Goal: Information Seeking & Learning: Compare options

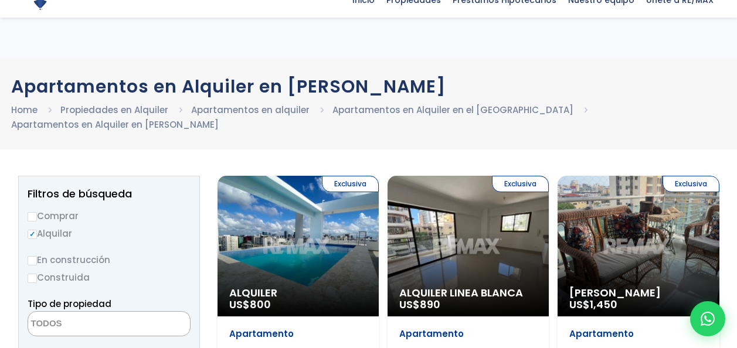
select select
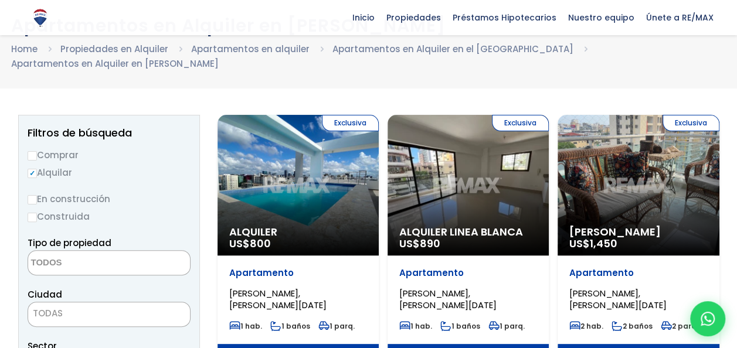
scroll to position [59, 0]
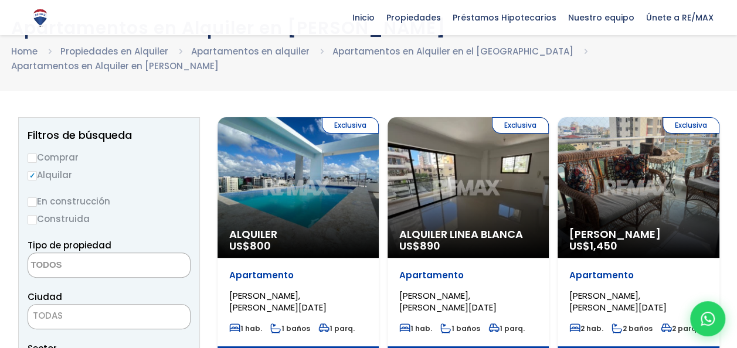
click at [297, 212] on div "Exclusiva Alquiler US$ 800" at bounding box center [298, 187] width 161 height 141
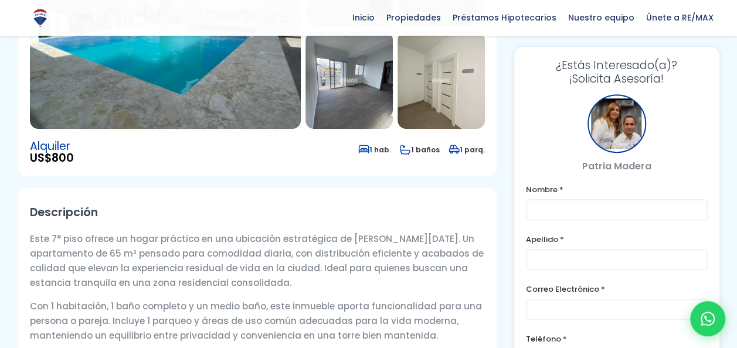
scroll to position [59, 0]
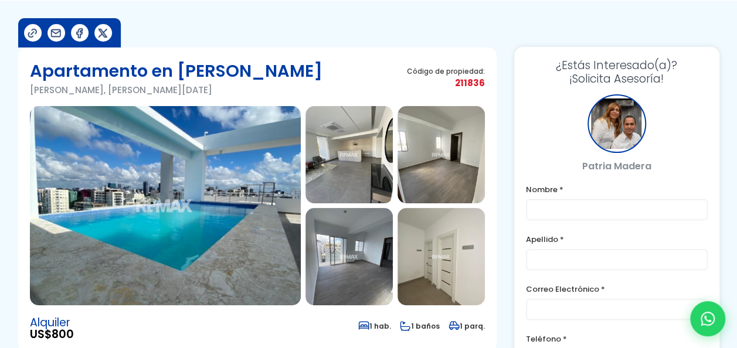
click at [222, 179] on img at bounding box center [165, 205] width 271 height 199
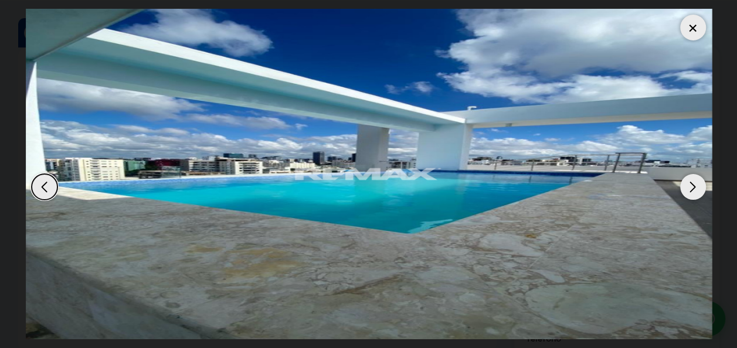
click at [701, 183] on div "Next slide" at bounding box center [693, 187] width 26 height 26
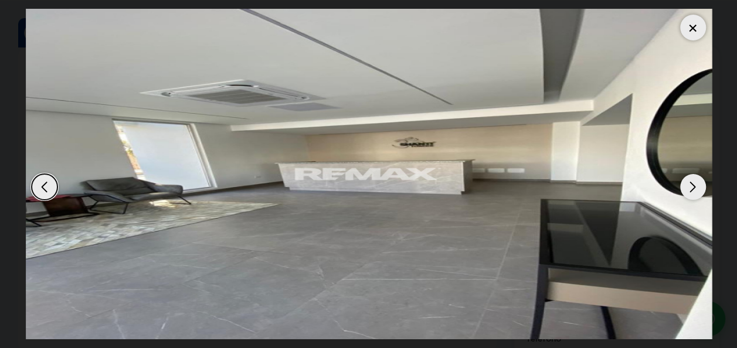
click at [701, 183] on div "Next slide" at bounding box center [693, 187] width 26 height 26
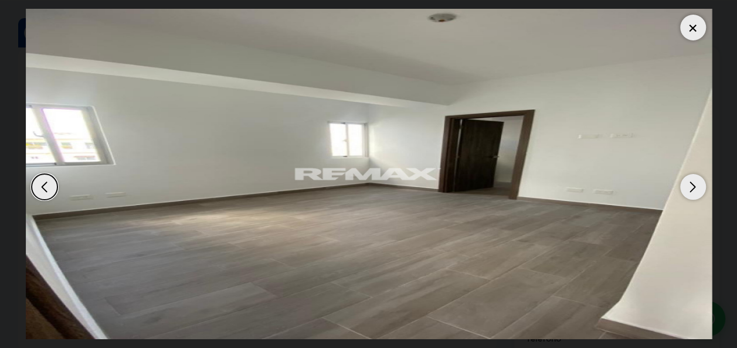
click at [701, 184] on div "Next slide" at bounding box center [693, 187] width 26 height 26
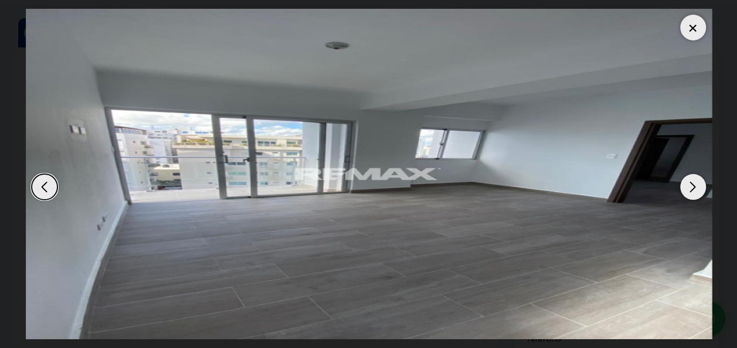
click at [698, 185] on div "Next slide" at bounding box center [693, 187] width 26 height 26
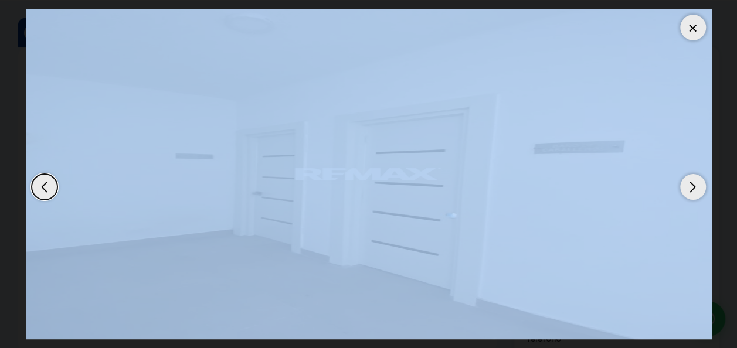
click at [698, 185] on div "Next slide" at bounding box center [693, 187] width 26 height 26
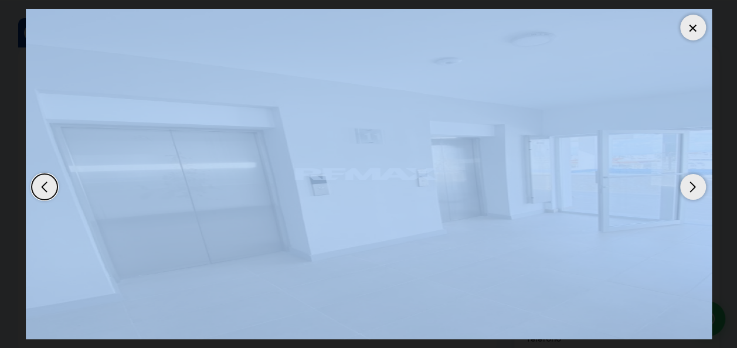
click at [698, 185] on div "Next slide" at bounding box center [693, 187] width 26 height 26
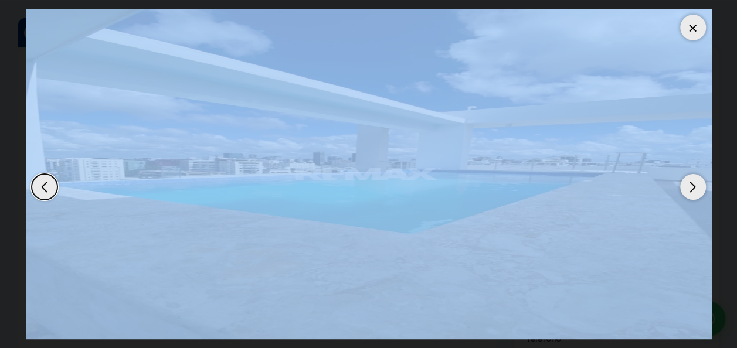
click at [698, 185] on div "Next slide" at bounding box center [693, 187] width 26 height 26
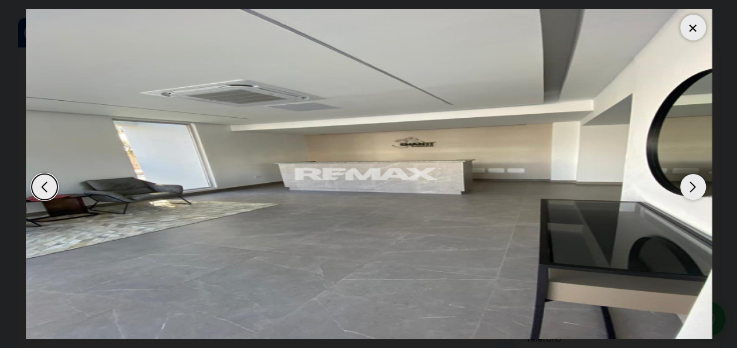
click at [698, 185] on div "Next slide" at bounding box center [693, 187] width 26 height 26
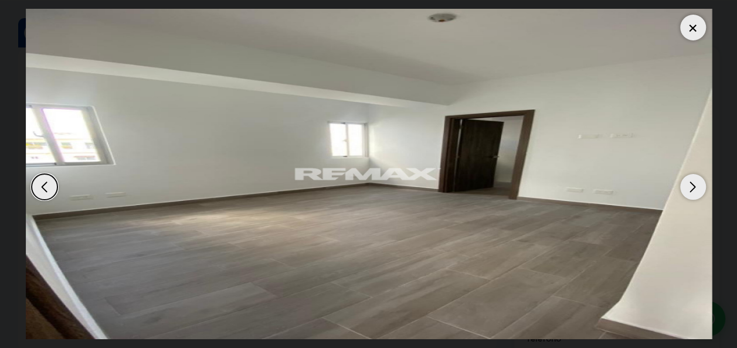
click at [698, 185] on div "Next slide" at bounding box center [693, 187] width 26 height 26
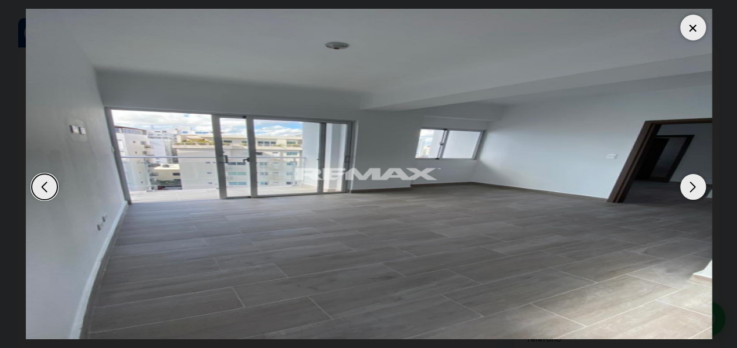
click at [693, 185] on div "Next slide" at bounding box center [693, 187] width 26 height 26
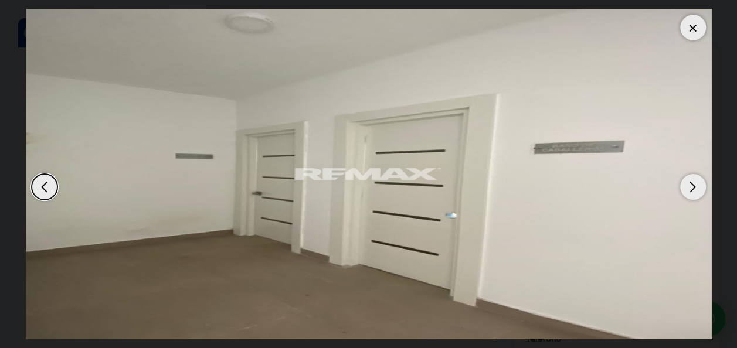
click at [693, 193] on div "Next slide" at bounding box center [693, 187] width 26 height 26
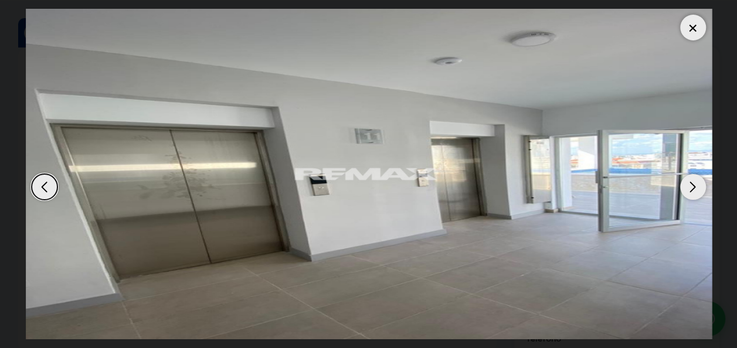
click at [693, 193] on div "Next slide" at bounding box center [693, 187] width 26 height 26
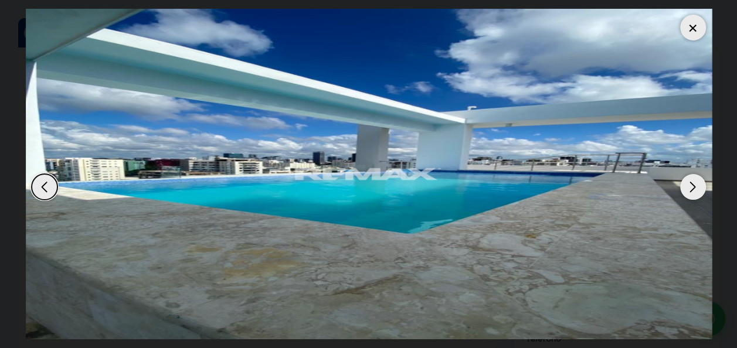
click at [699, 27] on div at bounding box center [693, 28] width 26 height 26
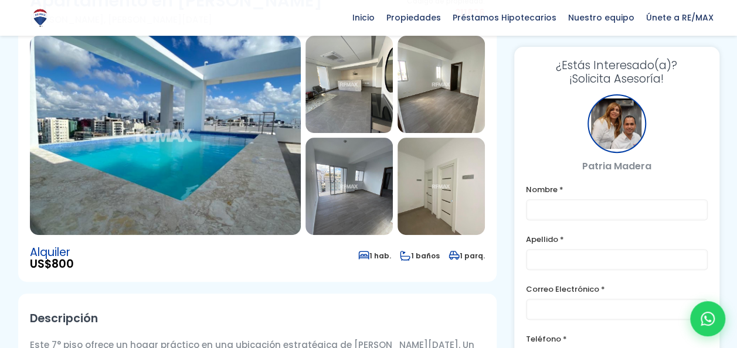
scroll to position [117, 0]
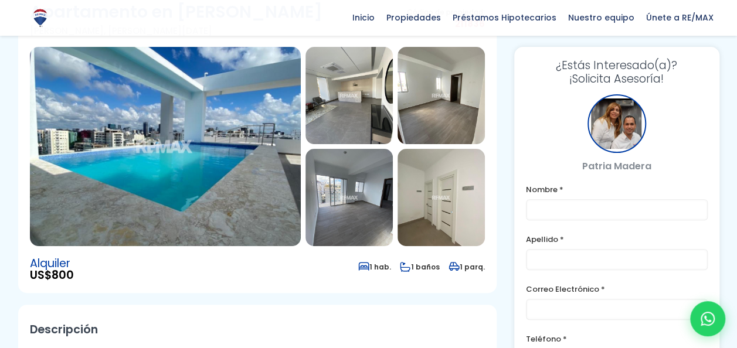
click at [93, 135] on img at bounding box center [165, 146] width 271 height 199
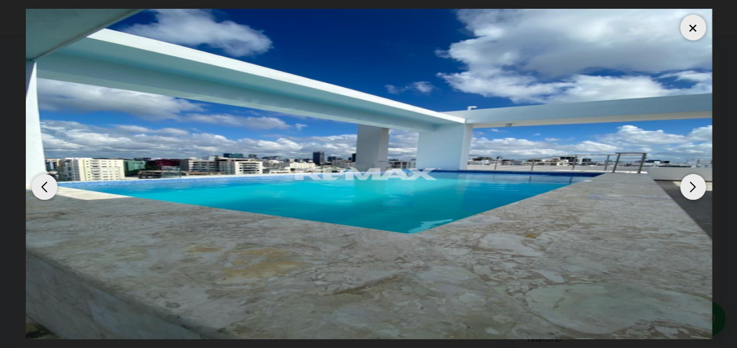
click at [93, 135] on img "1 / 6" at bounding box center [369, 174] width 686 height 331
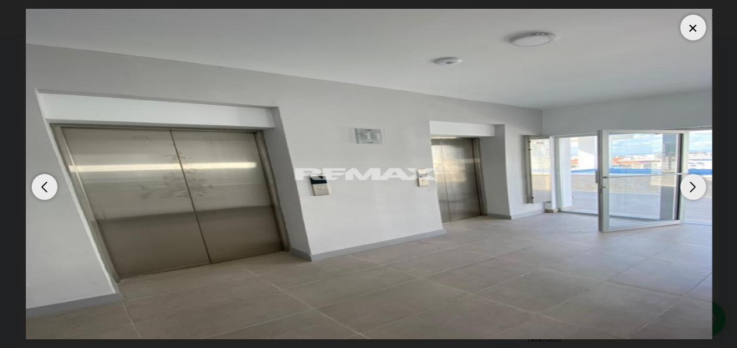
click at [93, 135] on img "6 / 6" at bounding box center [369, 174] width 686 height 331
click at [698, 28] on div at bounding box center [693, 28] width 26 height 26
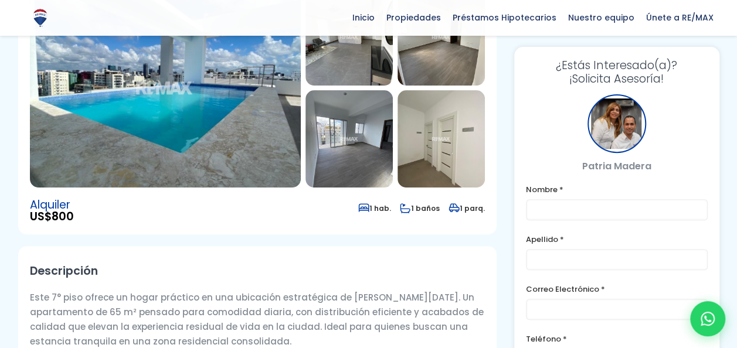
scroll to position [235, 0]
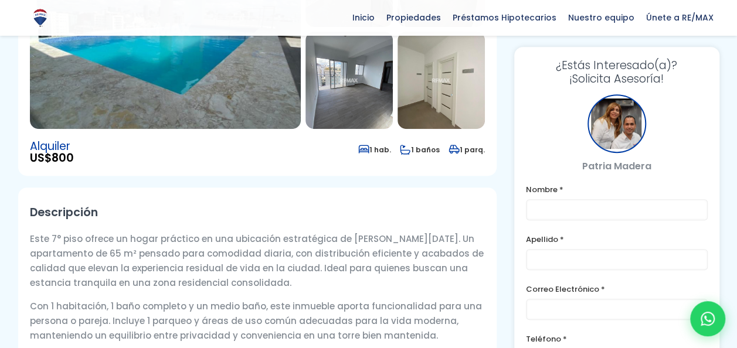
click at [359, 97] on img at bounding box center [348, 80] width 87 height 97
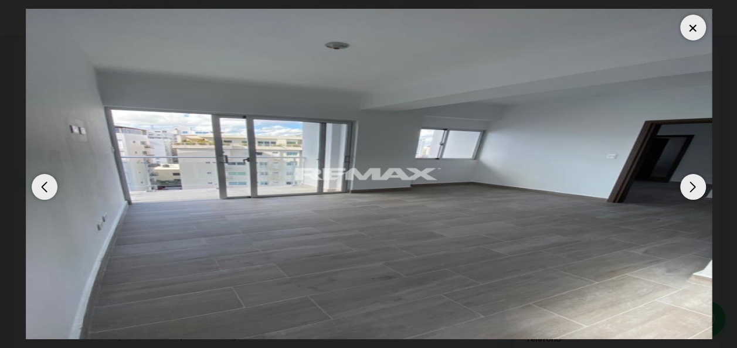
click at [692, 183] on div "Next slide" at bounding box center [693, 187] width 26 height 26
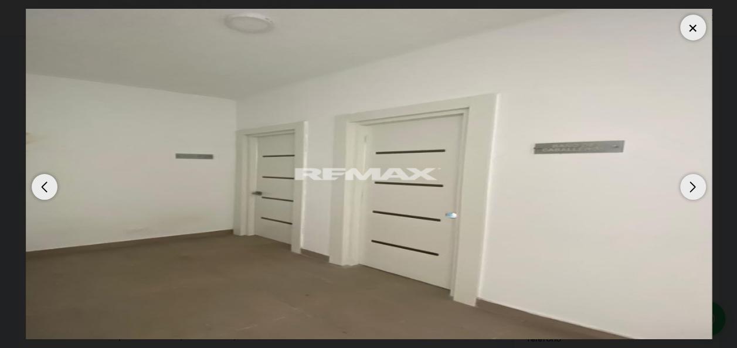
click at [692, 183] on div "Next slide" at bounding box center [693, 187] width 26 height 26
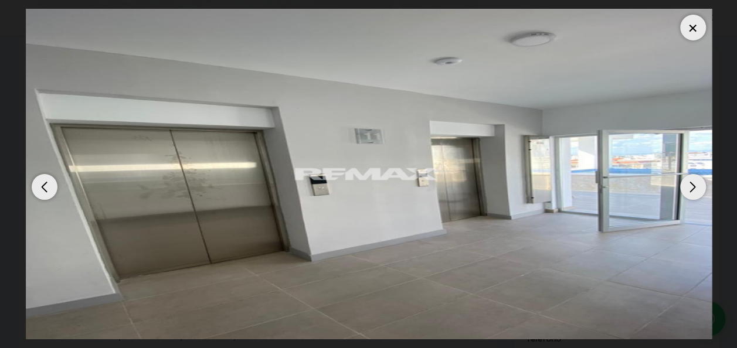
click at [692, 183] on div "Next slide" at bounding box center [693, 187] width 26 height 26
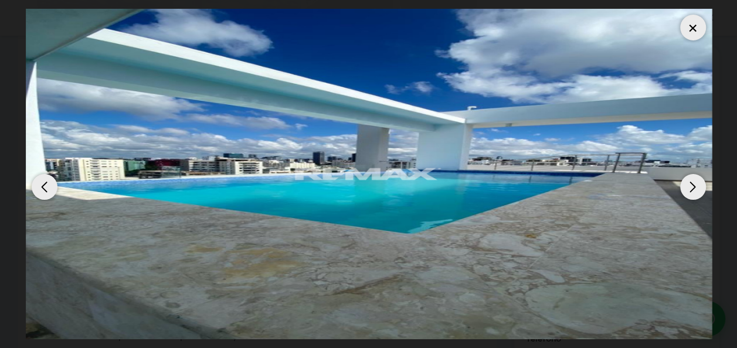
click at [685, 27] on div at bounding box center [693, 28] width 26 height 26
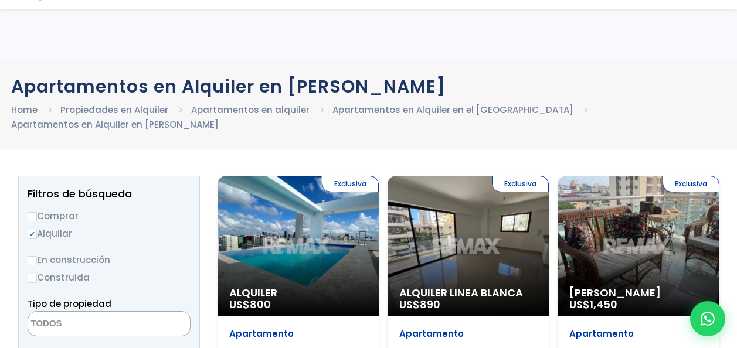
select select
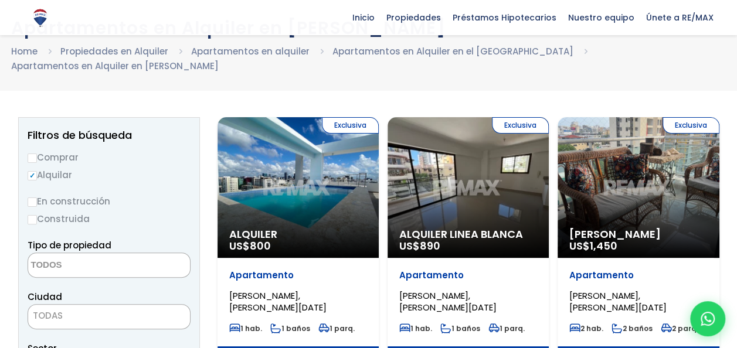
scroll to position [117, 0]
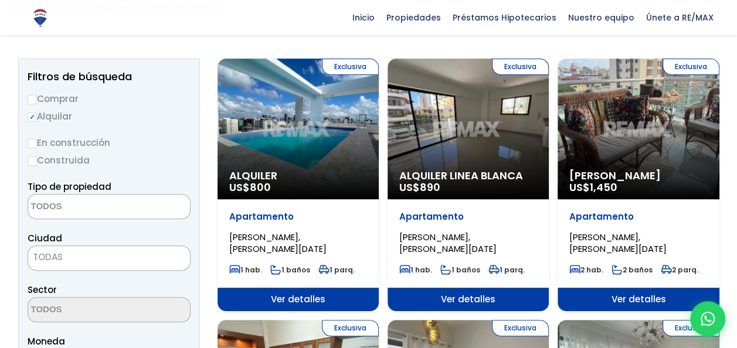
click at [494, 155] on div "Exclusiva Alquiler Linea Blanca US$ 890" at bounding box center [468, 129] width 161 height 141
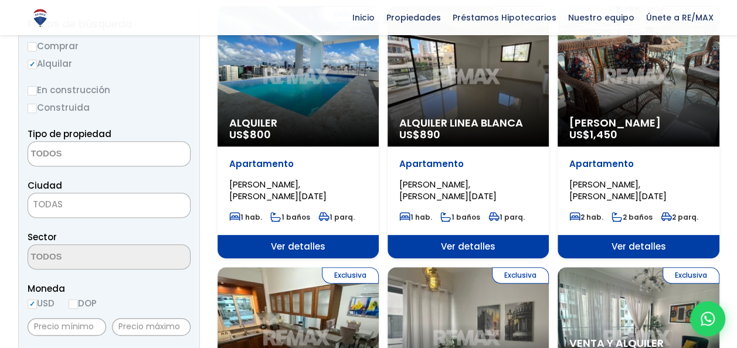
scroll to position [235, 0]
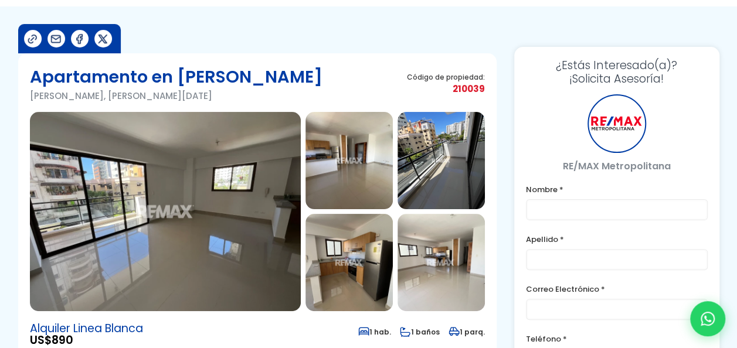
scroll to position [117, 0]
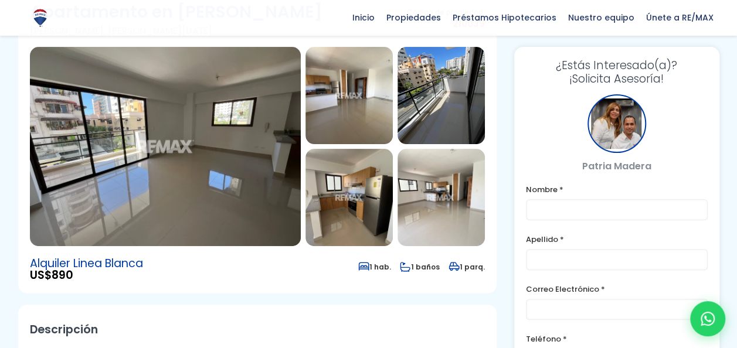
click at [229, 176] on img at bounding box center [165, 146] width 271 height 199
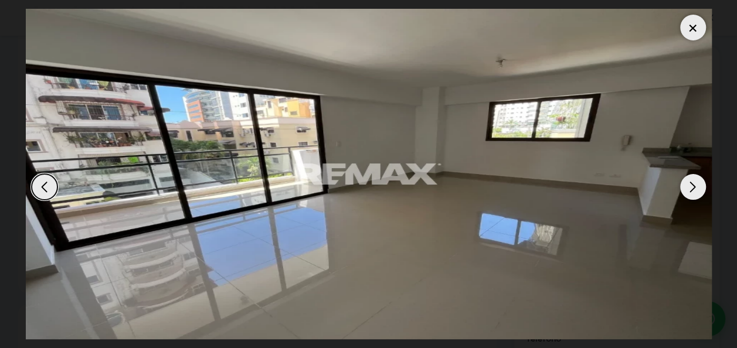
click at [691, 184] on div "Next slide" at bounding box center [693, 187] width 26 height 26
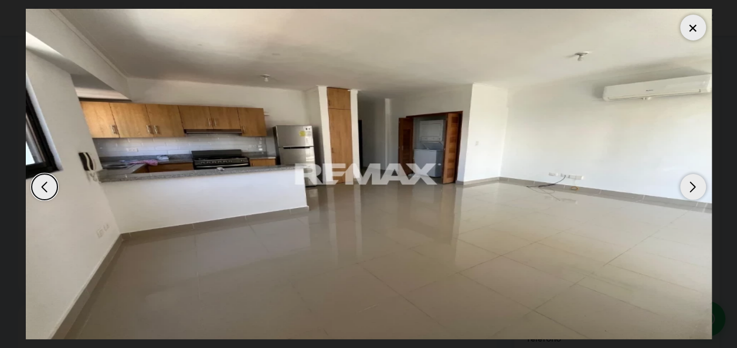
click at [691, 184] on div "Next slide" at bounding box center [693, 187] width 26 height 26
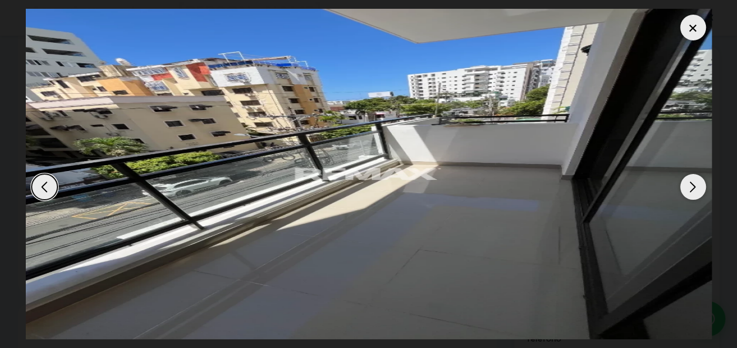
click at [691, 184] on div "Next slide" at bounding box center [693, 187] width 26 height 26
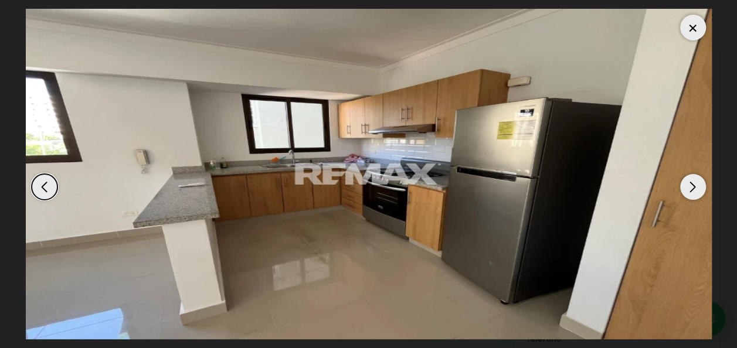
click at [691, 184] on div "Next slide" at bounding box center [693, 187] width 26 height 26
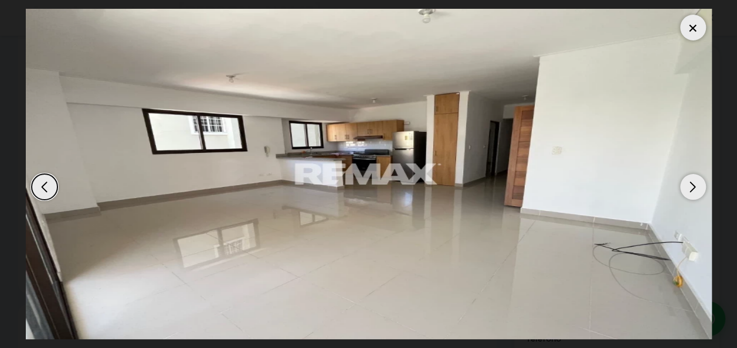
click at [691, 184] on div "Next slide" at bounding box center [693, 187] width 26 height 26
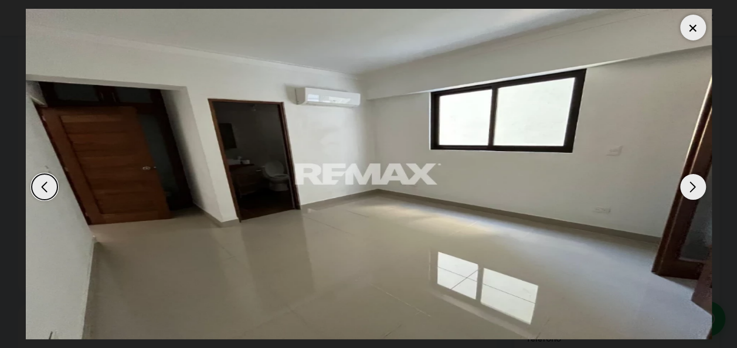
click at [691, 184] on div "Next slide" at bounding box center [693, 187] width 26 height 26
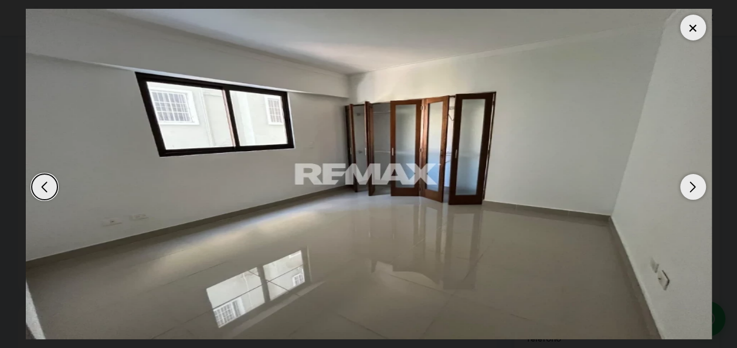
click at [689, 181] on div "Next slide" at bounding box center [693, 187] width 26 height 26
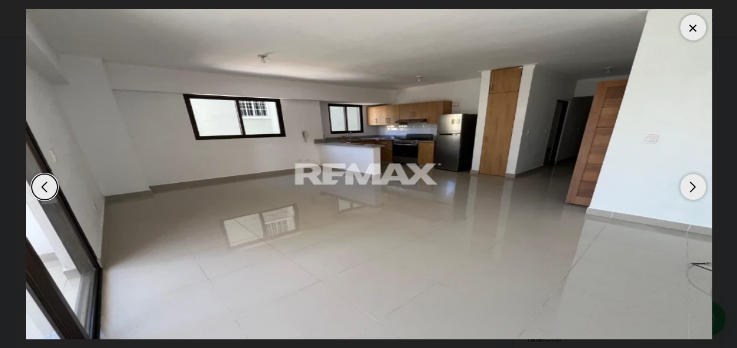
click at [689, 181] on div "Next slide" at bounding box center [693, 187] width 26 height 26
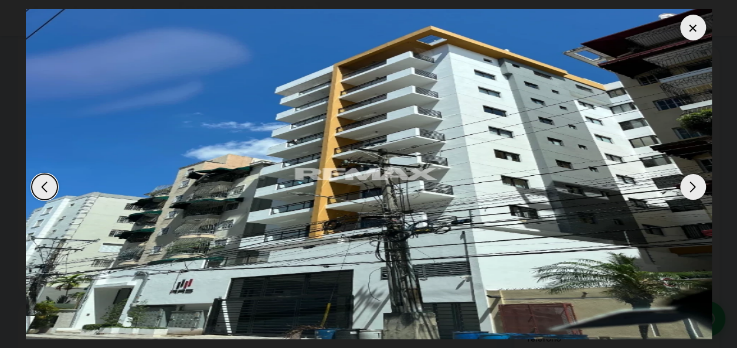
click at [689, 181] on div "Next slide" at bounding box center [693, 187] width 26 height 26
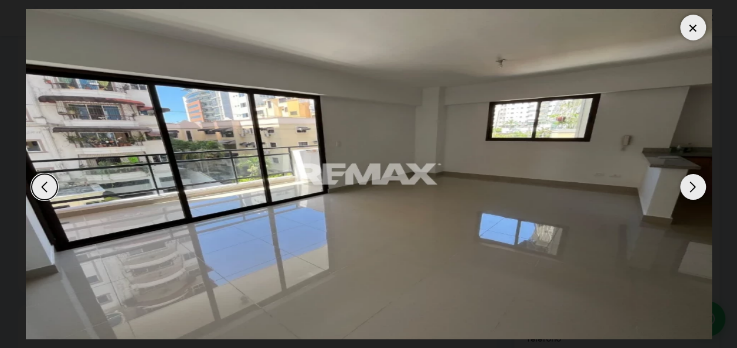
click at [689, 181] on div "Next slide" at bounding box center [693, 187] width 26 height 26
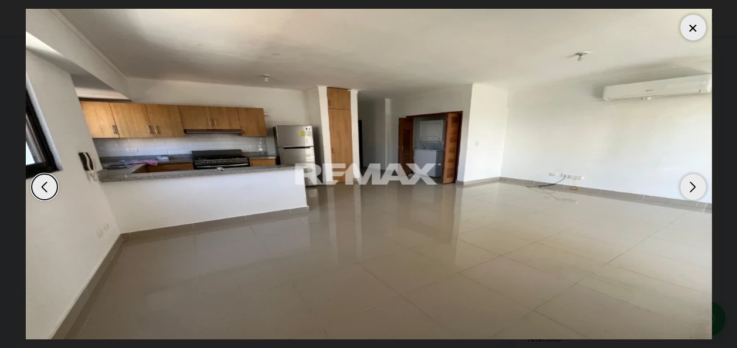
click at [689, 181] on div "Next slide" at bounding box center [693, 187] width 26 height 26
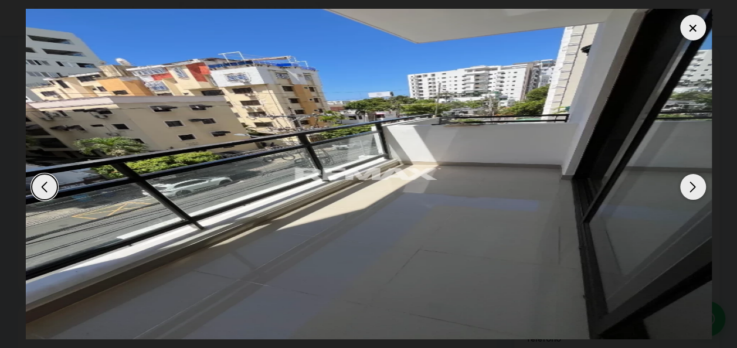
click at [689, 181] on div "Next slide" at bounding box center [693, 187] width 26 height 26
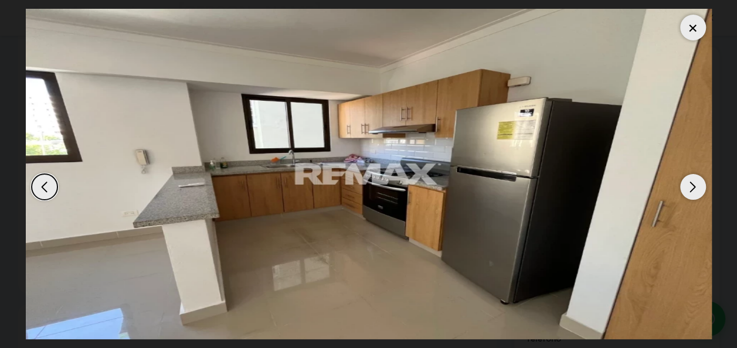
click at [689, 181] on div "Next slide" at bounding box center [693, 187] width 26 height 26
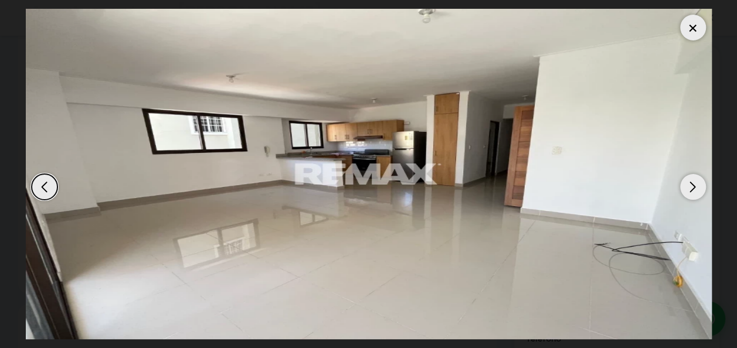
click at [688, 25] on div at bounding box center [693, 28] width 26 height 26
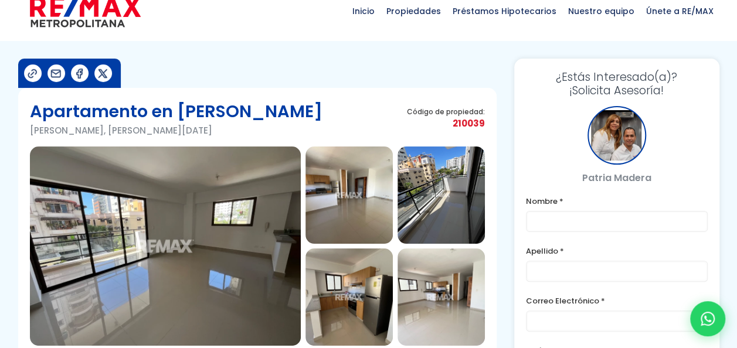
scroll to position [0, 0]
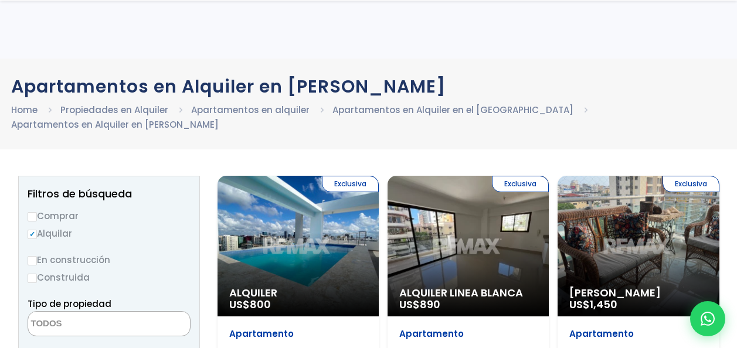
select select
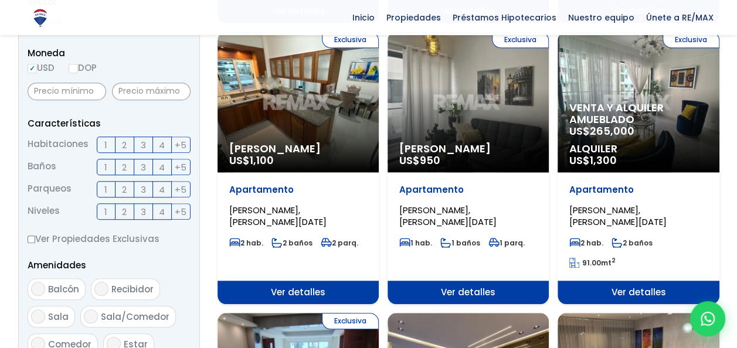
scroll to position [410, 0]
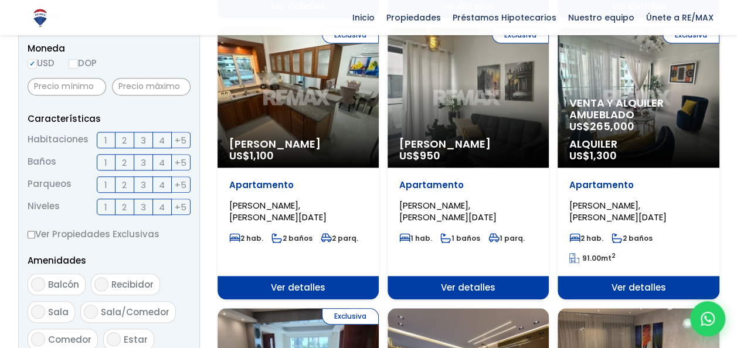
click at [497, 116] on div "Exclusiva Alquiler Amueblado US$ 950" at bounding box center [468, 97] width 161 height 141
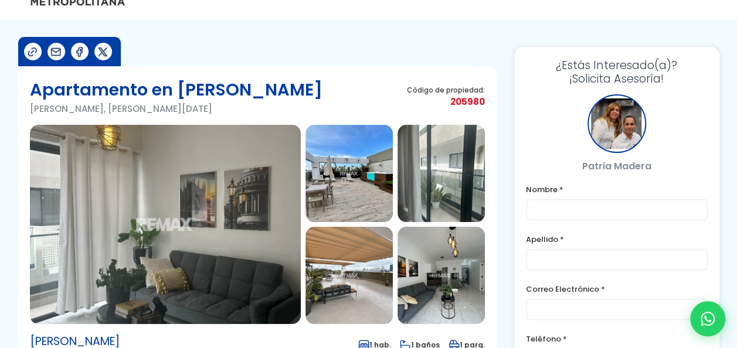
scroll to position [59, 0]
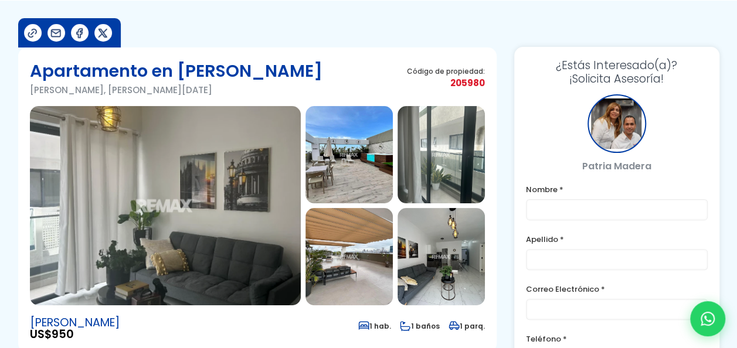
click at [215, 217] on img at bounding box center [165, 205] width 271 height 199
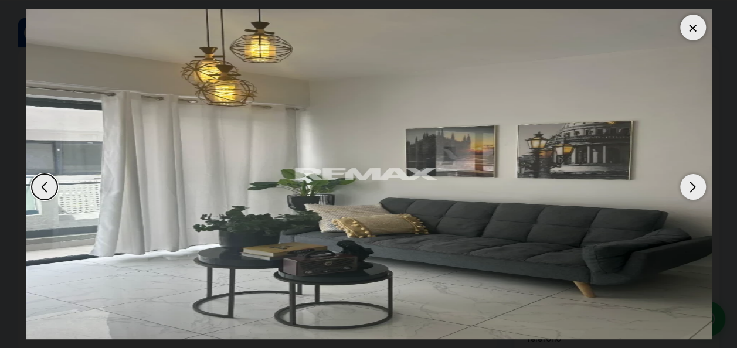
click at [694, 183] on div "Next slide" at bounding box center [693, 187] width 26 height 26
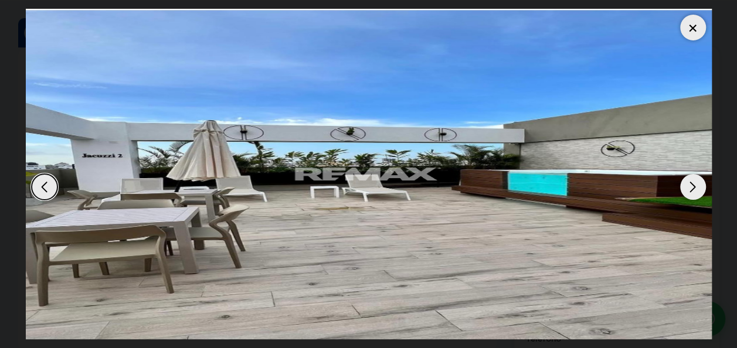
click at [694, 183] on div "Next slide" at bounding box center [693, 187] width 26 height 26
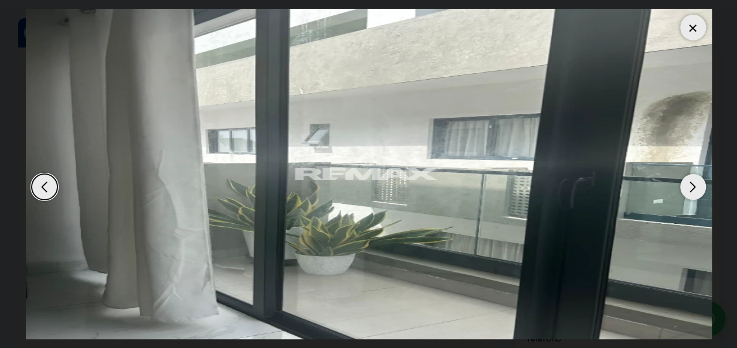
click at [694, 183] on div "Next slide" at bounding box center [693, 187] width 26 height 26
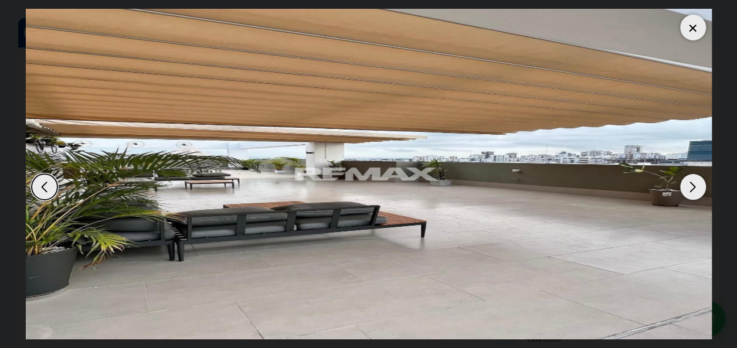
click at [694, 183] on div "Next slide" at bounding box center [693, 187] width 26 height 26
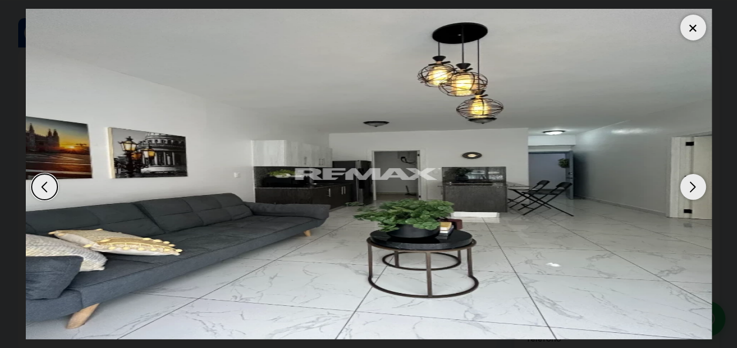
click at [694, 183] on div "Next slide" at bounding box center [693, 187] width 26 height 26
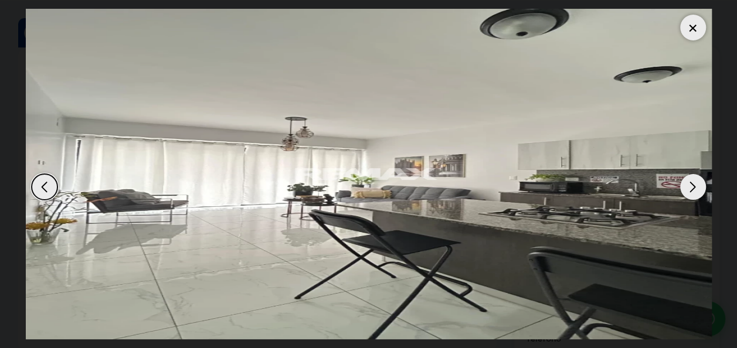
click at [694, 183] on div "Next slide" at bounding box center [693, 187] width 26 height 26
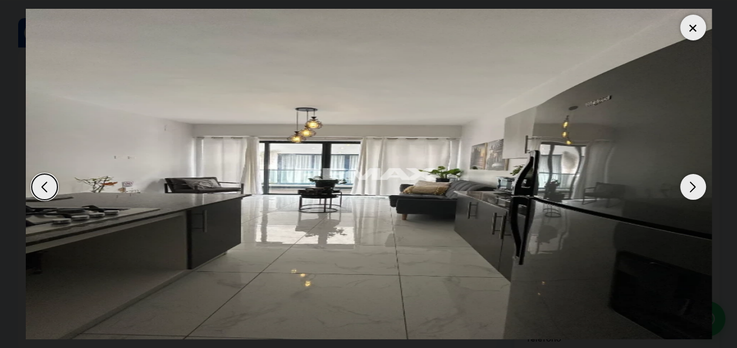
click at [694, 183] on div "Next slide" at bounding box center [693, 187] width 26 height 26
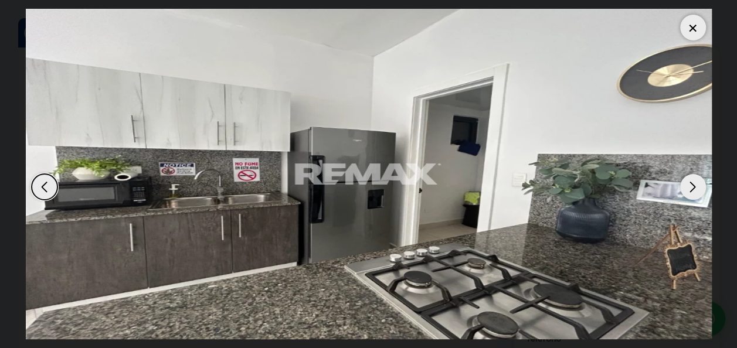
click at [694, 183] on div "Next slide" at bounding box center [693, 187] width 26 height 26
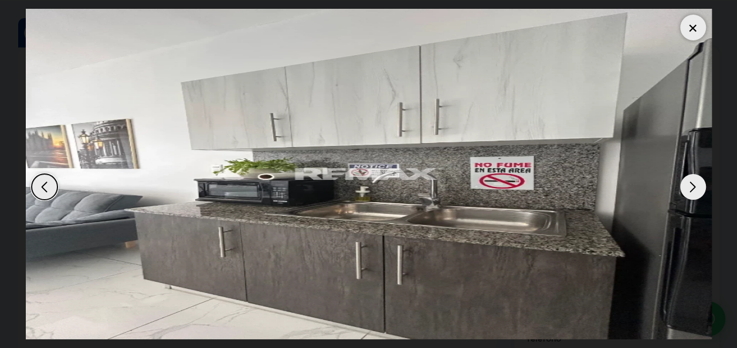
click at [694, 183] on div "Next slide" at bounding box center [693, 187] width 26 height 26
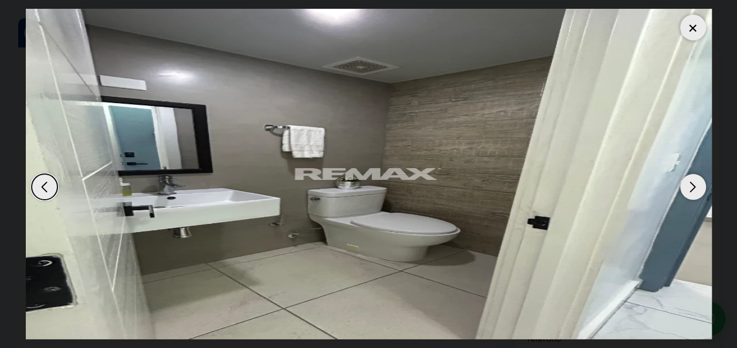
click at [694, 183] on div "Next slide" at bounding box center [693, 187] width 26 height 26
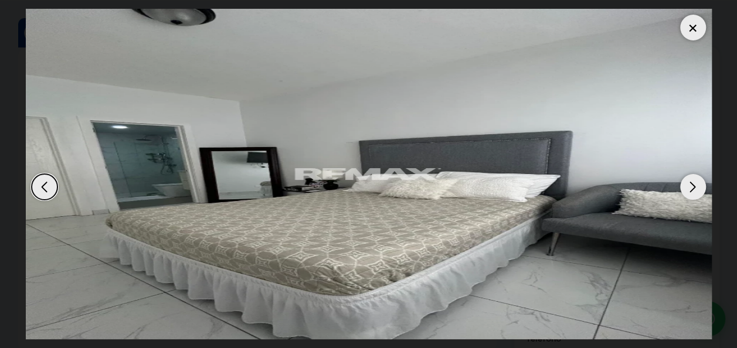
click at [694, 183] on div "Next slide" at bounding box center [693, 187] width 26 height 26
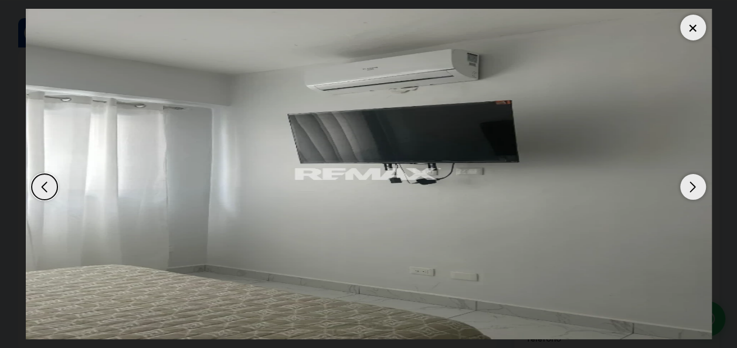
click at [694, 183] on div "Next slide" at bounding box center [693, 187] width 26 height 26
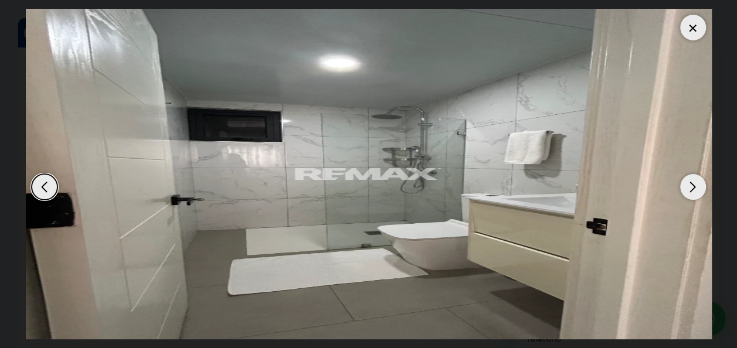
click at [694, 183] on div "Next slide" at bounding box center [693, 187] width 26 height 26
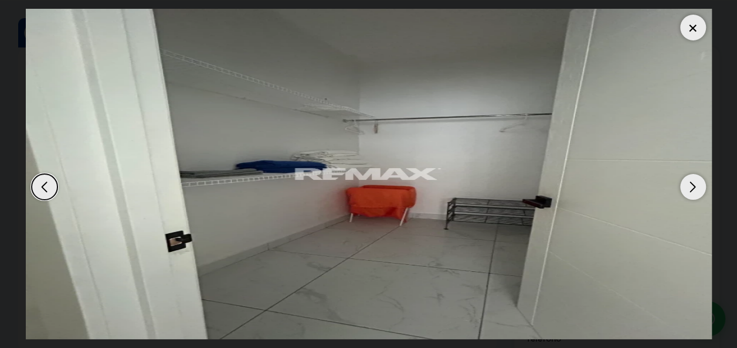
click at [694, 183] on div "Next slide" at bounding box center [693, 187] width 26 height 26
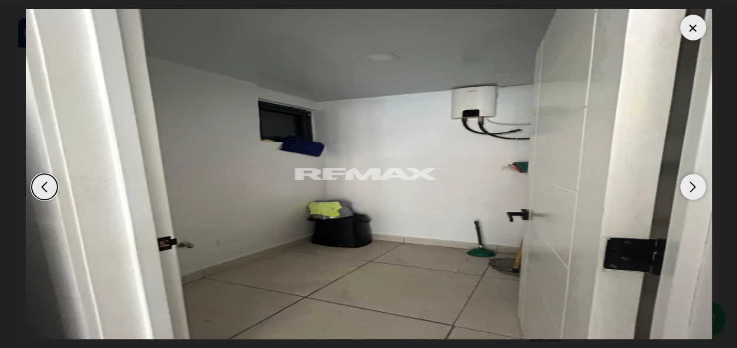
click at [688, 30] on div at bounding box center [693, 28] width 26 height 26
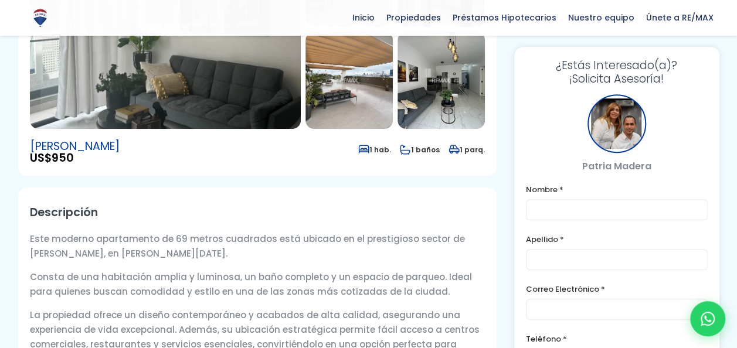
scroll to position [0, 0]
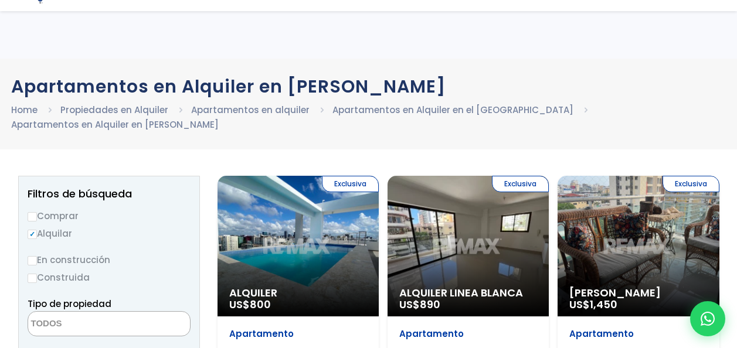
select select
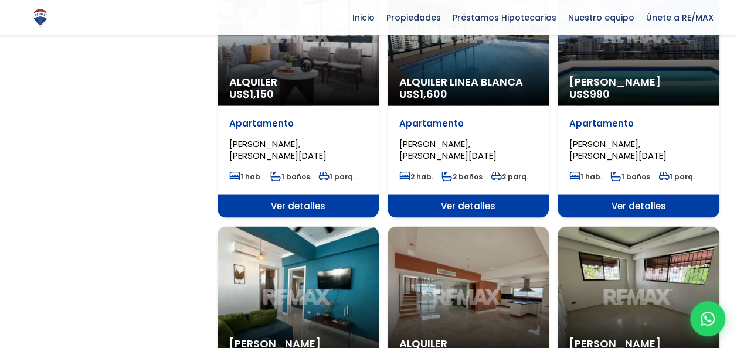
scroll to position [997, 0]
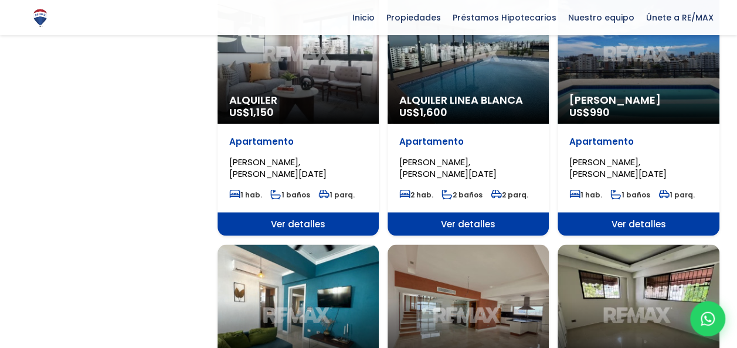
click at [640, 64] on div "Alquiler Amueblado US$ 990" at bounding box center [638, 53] width 161 height 141
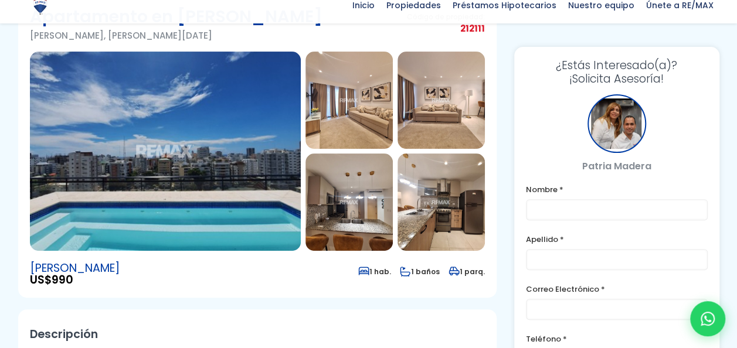
scroll to position [117, 0]
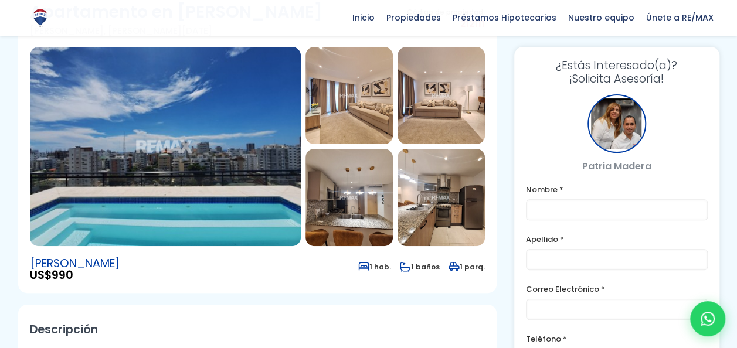
click at [210, 140] on img at bounding box center [165, 146] width 271 height 199
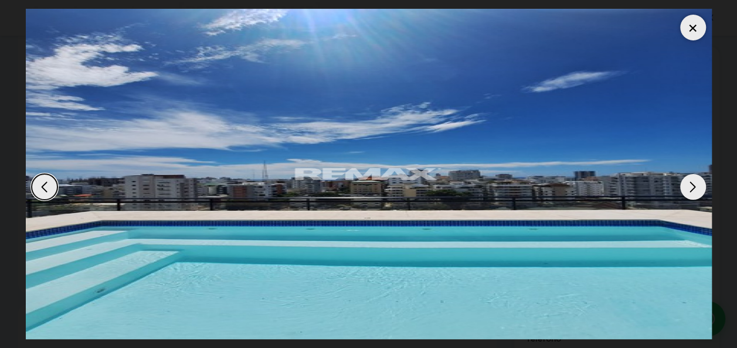
click at [688, 183] on div "Next slide" at bounding box center [693, 187] width 26 height 26
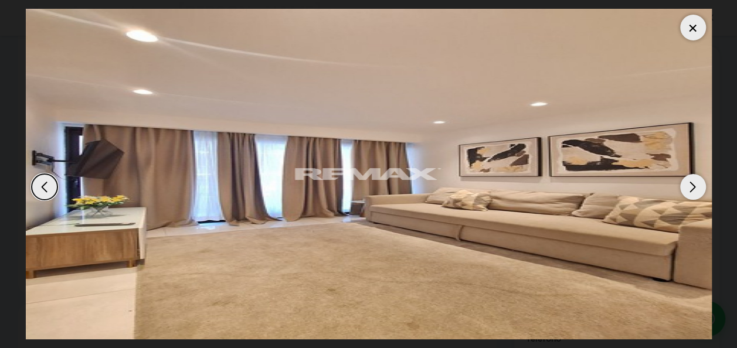
click at [687, 183] on div "Next slide" at bounding box center [693, 187] width 26 height 26
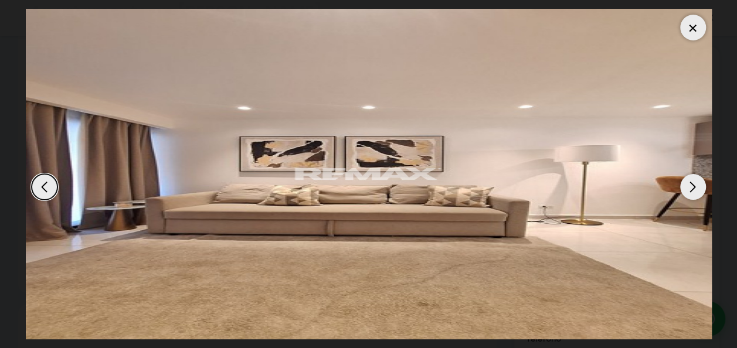
click at [687, 183] on div "Next slide" at bounding box center [693, 187] width 26 height 26
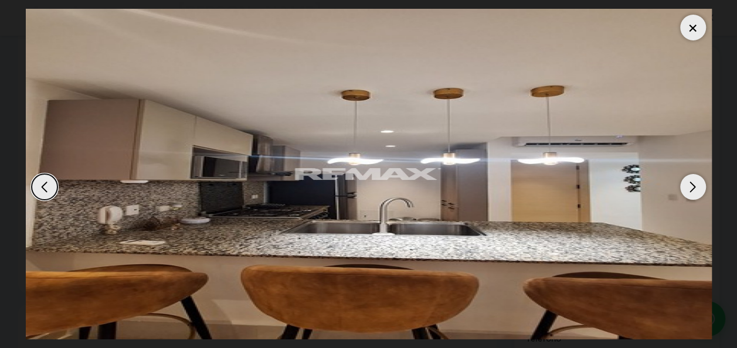
click at [687, 183] on div "Next slide" at bounding box center [693, 187] width 26 height 26
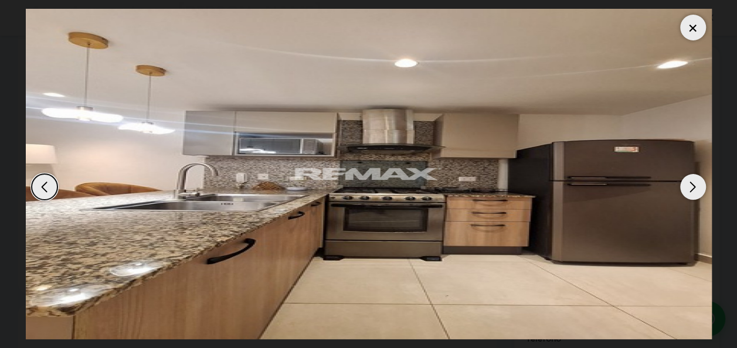
click at [687, 183] on div "Next slide" at bounding box center [693, 187] width 26 height 26
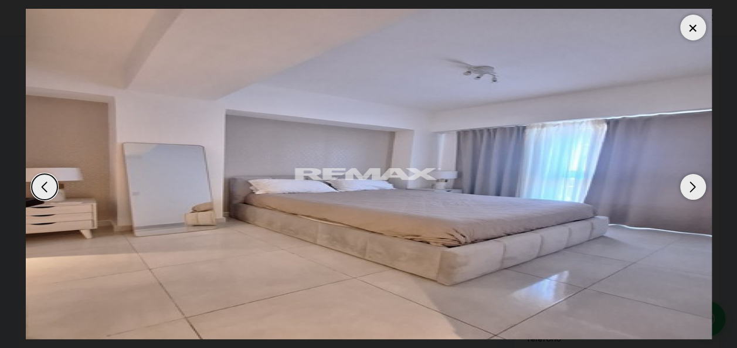
click at [687, 183] on div "Next slide" at bounding box center [693, 187] width 26 height 26
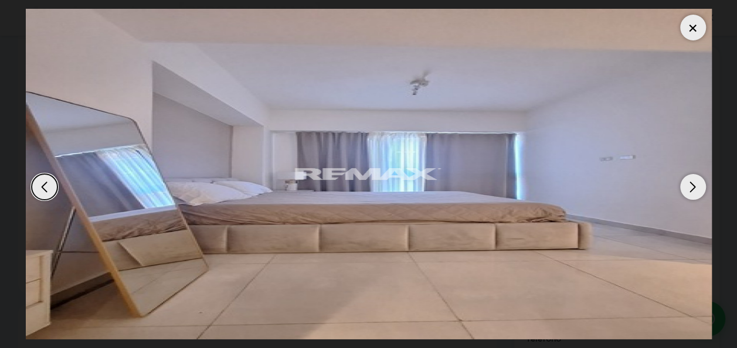
click at [687, 184] on div "Next slide" at bounding box center [693, 187] width 26 height 26
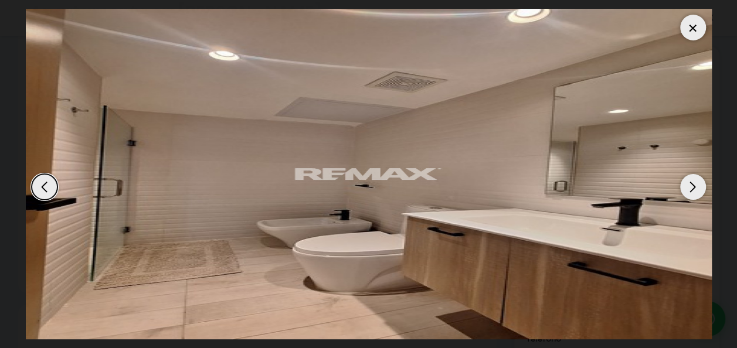
click at [687, 184] on div "Next slide" at bounding box center [693, 187] width 26 height 26
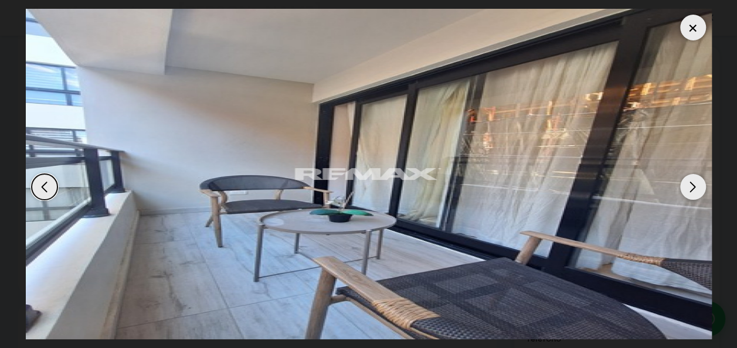
click at [687, 184] on div "Next slide" at bounding box center [693, 187] width 26 height 26
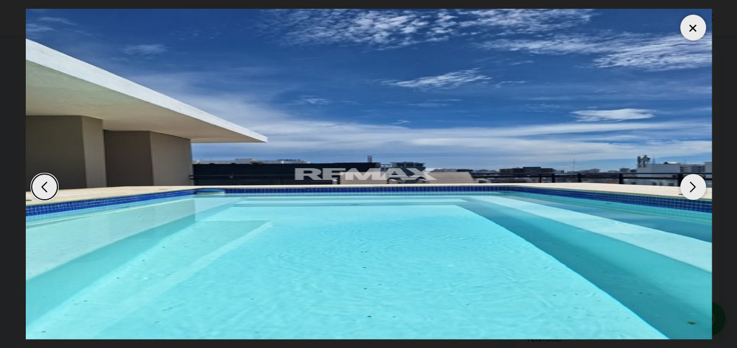
click at [687, 184] on div "Next slide" at bounding box center [693, 187] width 26 height 26
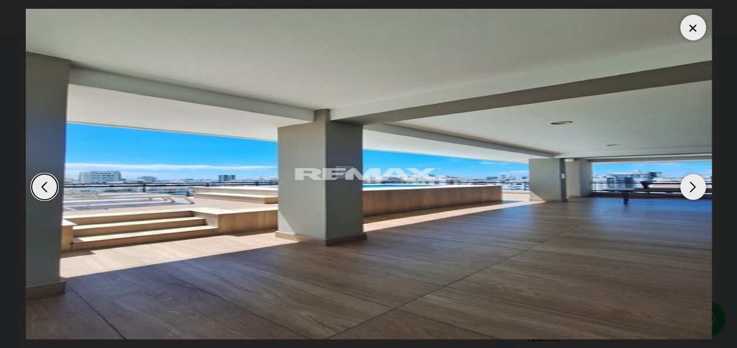
click at [687, 184] on div "Next slide" at bounding box center [693, 187] width 26 height 26
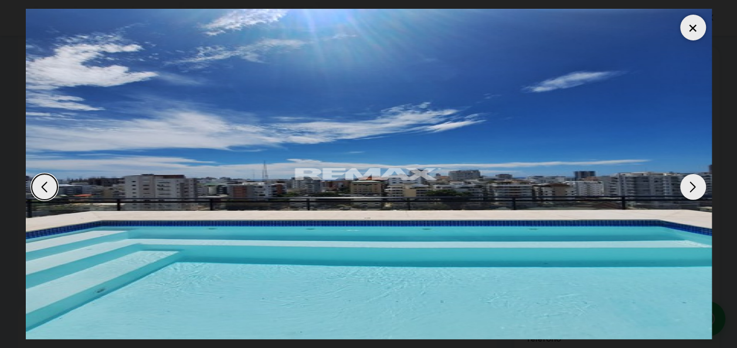
click at [687, 184] on div "Next slide" at bounding box center [693, 187] width 26 height 26
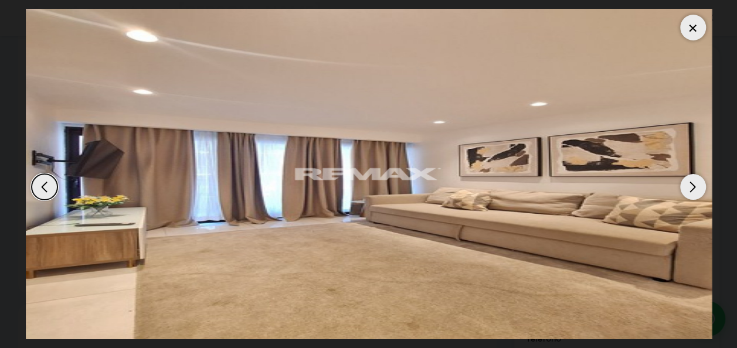
click at [687, 184] on div "Next slide" at bounding box center [693, 187] width 26 height 26
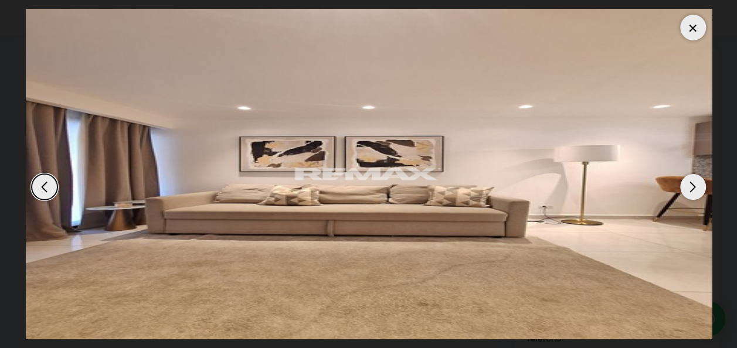
click at [687, 184] on div "Next slide" at bounding box center [693, 187] width 26 height 26
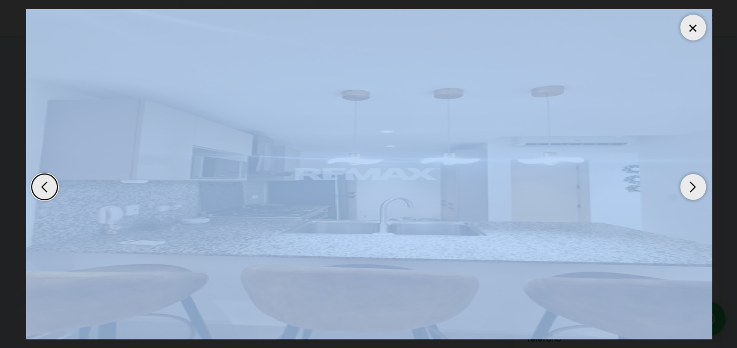
click at [687, 184] on div "Next slide" at bounding box center [693, 187] width 26 height 26
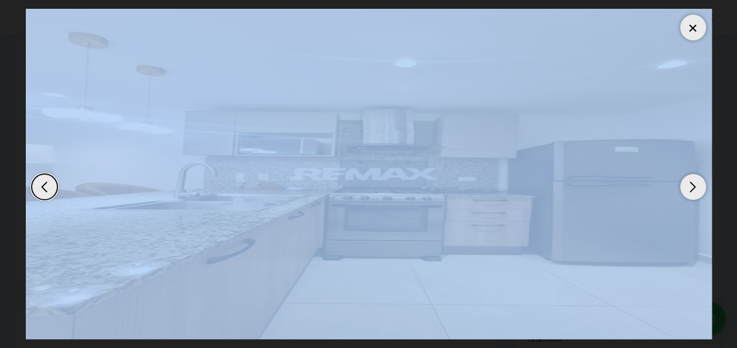
drag, startPoint x: 687, startPoint y: 184, endPoint x: 683, endPoint y: 24, distance: 160.1
click at [683, 24] on div at bounding box center [693, 28] width 26 height 26
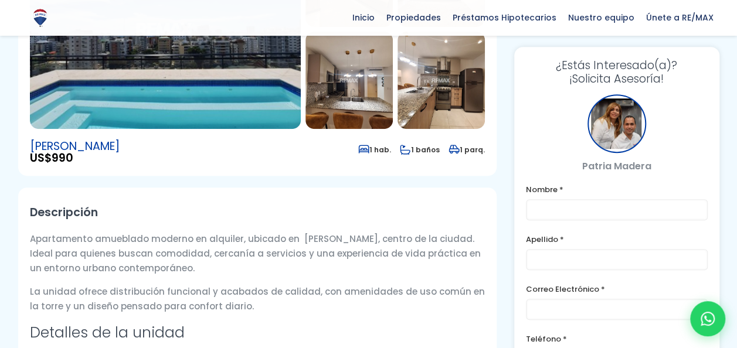
scroll to position [0, 0]
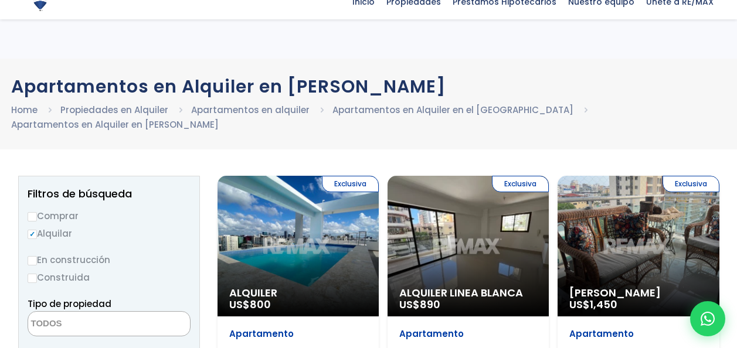
select select
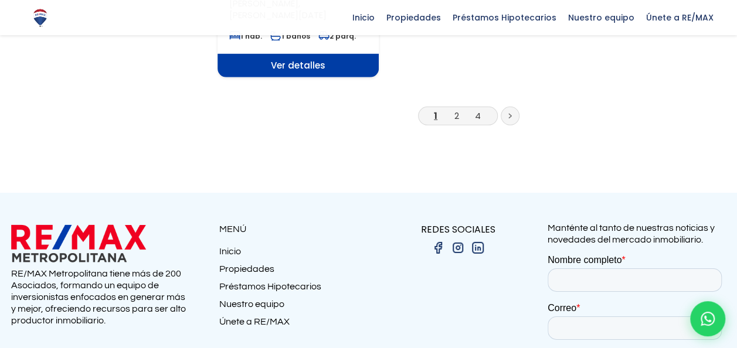
scroll to position [1701, 0]
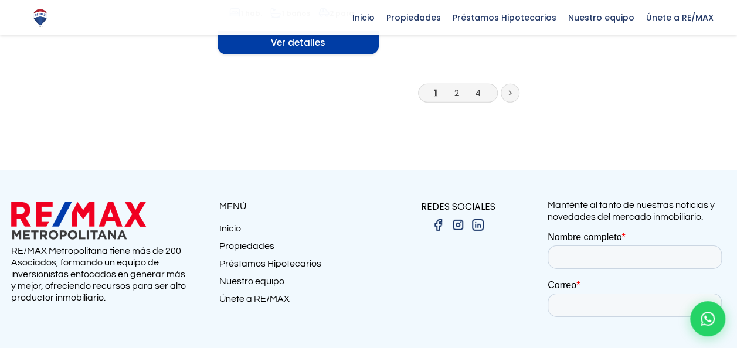
click at [453, 93] on li "2" at bounding box center [456, 93] width 19 height 15
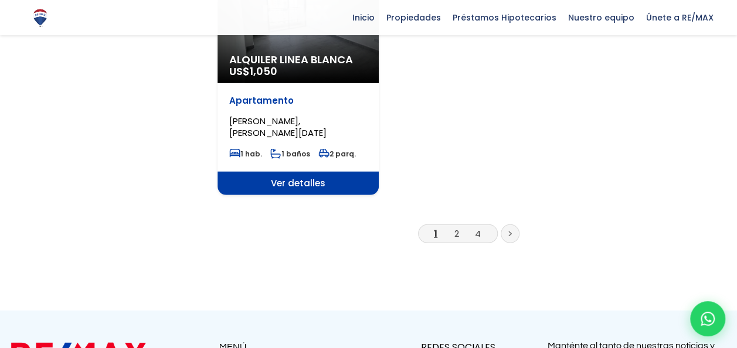
scroll to position [1526, 0]
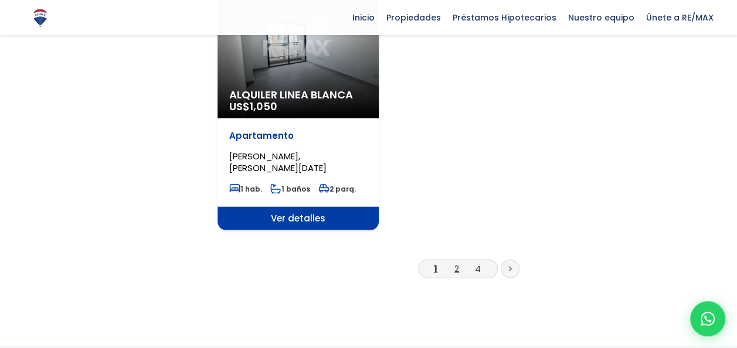
click at [457, 270] on link "2" at bounding box center [456, 269] width 5 height 12
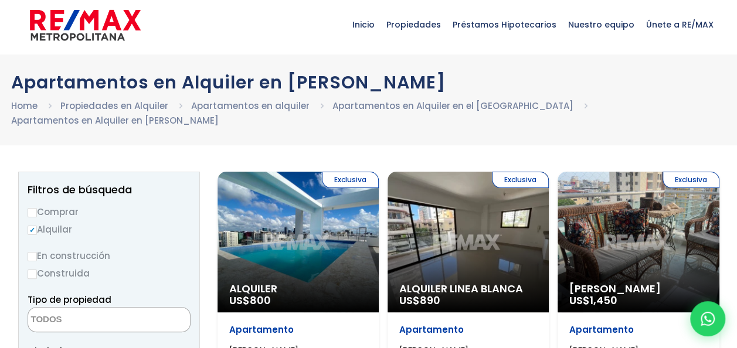
scroll to position [0, 0]
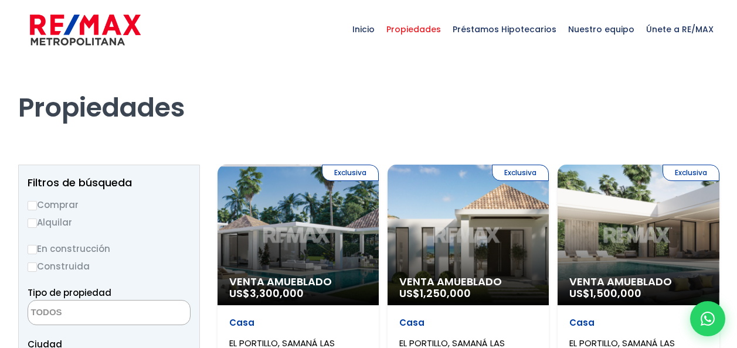
select select
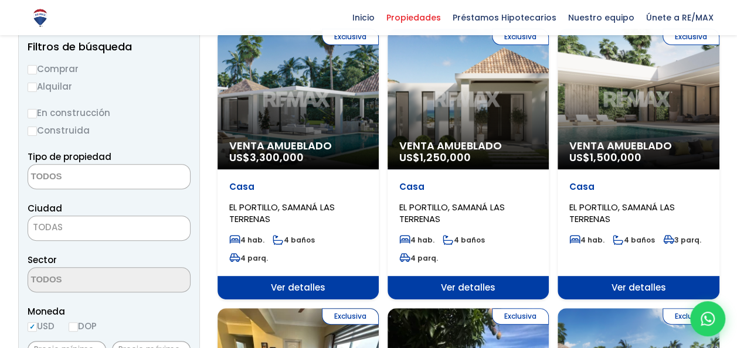
scroll to position [117, 0]
